Goal: Information Seeking & Learning: Learn about a topic

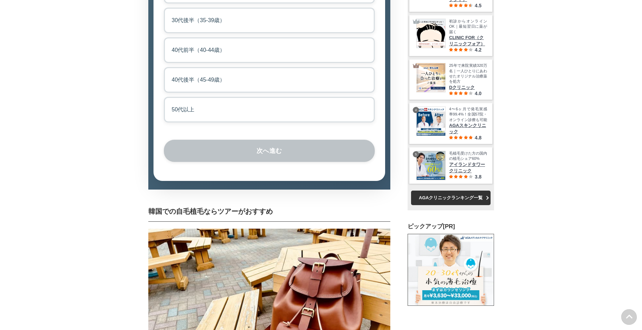
scroll to position [20831, 34200]
click at [201, 122] on label "50代以上" at bounding box center [269, 110] width 211 height 26
click at [168, 101] on input "50代以上" at bounding box center [166, 99] width 4 height 4
radio input "true"
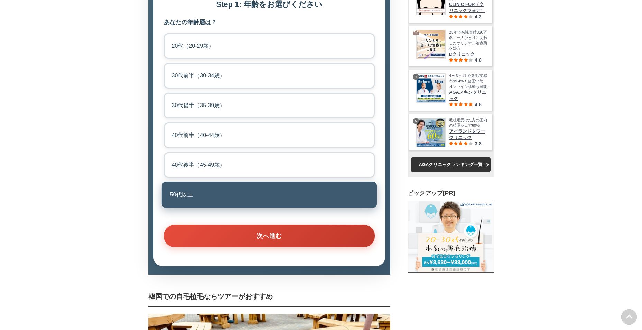
scroll to position [0, 0]
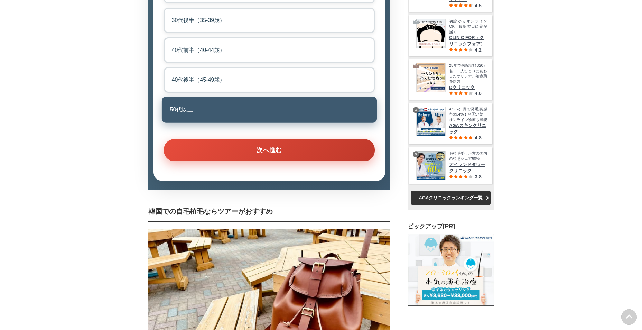
click at [263, 161] on button "次へ進む" at bounding box center [269, 150] width 211 height 22
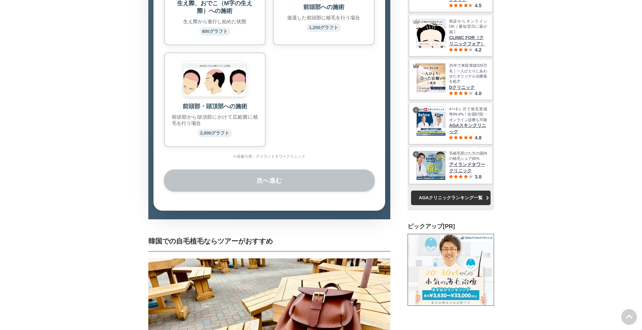
click at [211, 96] on img at bounding box center [214, 79] width 62 height 35
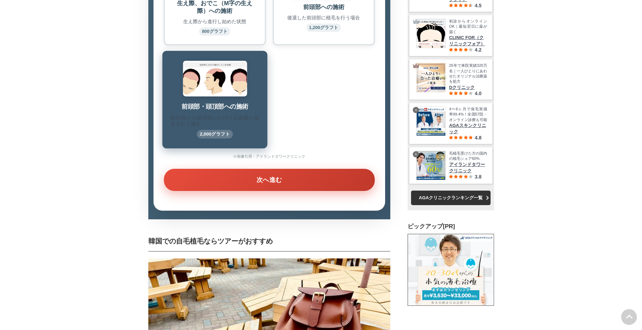
click at [261, 191] on button "次へ進む" at bounding box center [269, 180] width 211 height 22
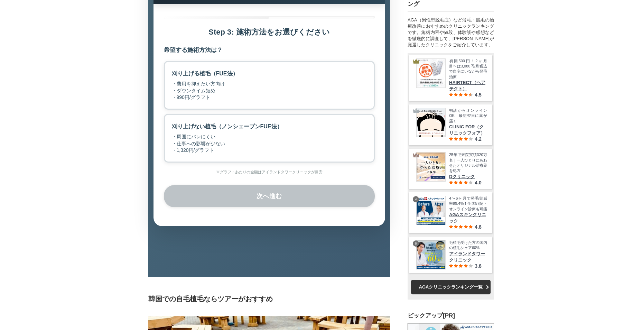
click at [275, 154] on div "・周囲にバレにくい ・仕事への影響が少ない ・1,320円/グラフト" at bounding box center [227, 143] width 111 height 20
click at [168, 118] on input "刈り上げない植毛（ノンシェーブンFUE法） ・周囲にバレにくい ・仕事への影響が少ない ・1,320円/グラフト" at bounding box center [166, 116] width 4 height 4
radio input "true"
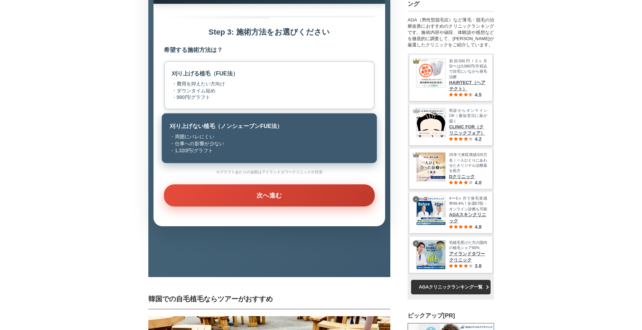
click at [263, 206] on button "次へ進む" at bounding box center [269, 195] width 211 height 22
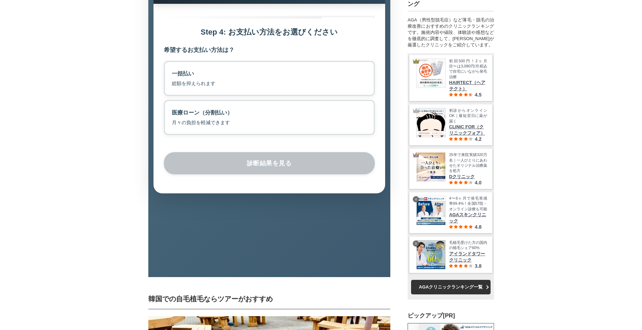
click at [239, 96] on label "一括払い 総額を抑えられます" at bounding box center [269, 78] width 211 height 35
click at [168, 65] on input "一括払い 総額を抑えられます" at bounding box center [166, 63] width 4 height 4
radio input "true"
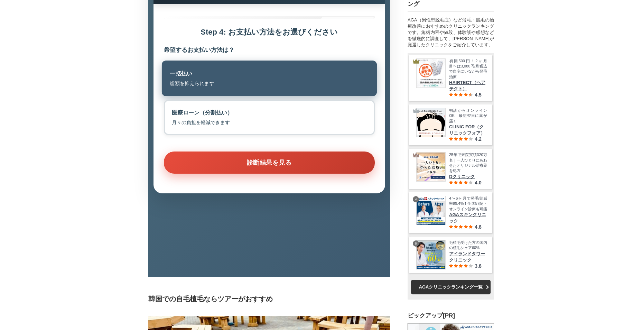
click at [263, 173] on button "診断結果を見る" at bounding box center [269, 162] width 211 height 22
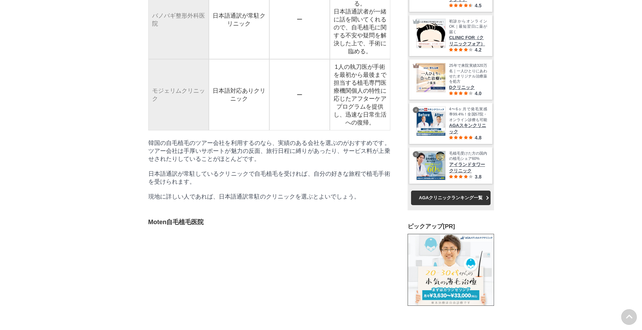
scroll to position [5527, 0]
